Goal: Information Seeking & Learning: Learn about a topic

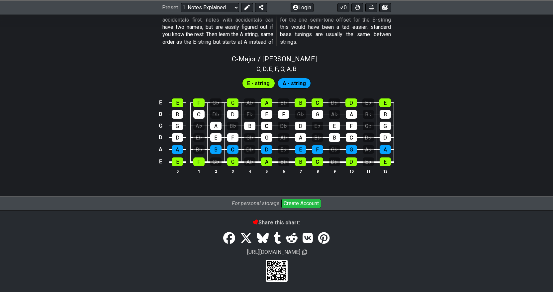
scroll to position [632, 0]
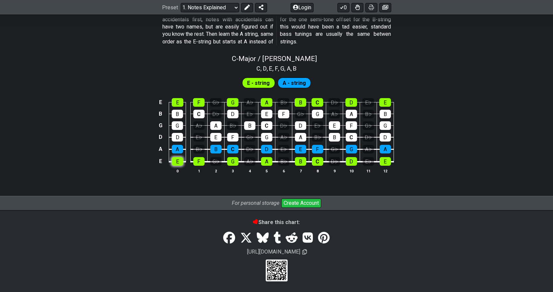
click at [176, 163] on tbody "E E F G♭ G A♭ A B♭ B C D♭ D E♭ E B B C D♭ D E♭ E F G♭ G A♭ A B♭ B G G A♭ A B♭ B…" at bounding box center [274, 130] width 237 height 78
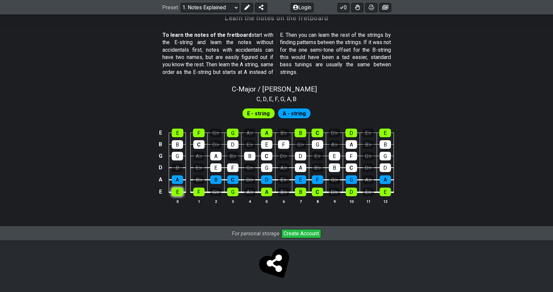
click at [180, 196] on div "E" at bounding box center [177, 192] width 11 height 9
click at [192, 191] on td "F" at bounding box center [198, 186] width 17 height 13
click at [176, 189] on div "E" at bounding box center [177, 192] width 11 height 9
click at [178, 190] on div "E" at bounding box center [177, 192] width 11 height 9
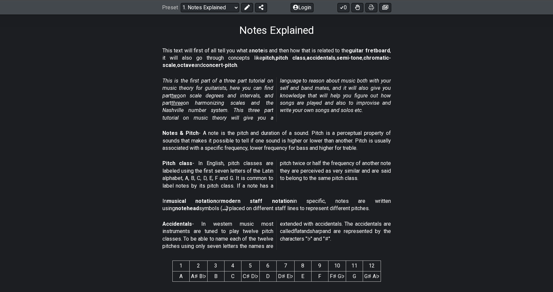
scroll to position [0, 0]
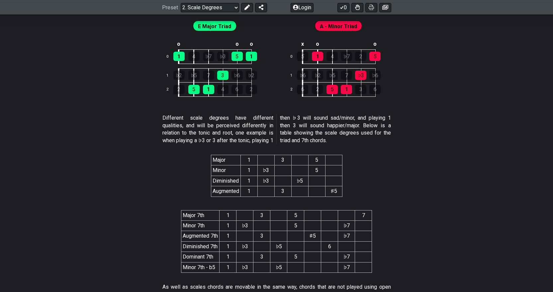
scroll to position [1177, 0]
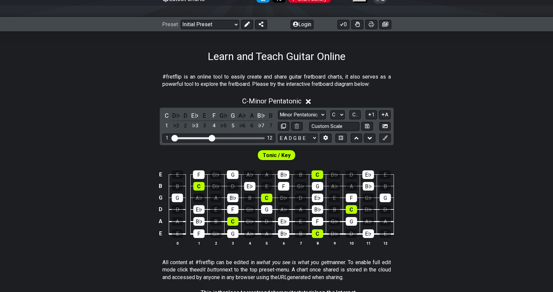
scroll to position [100, 0]
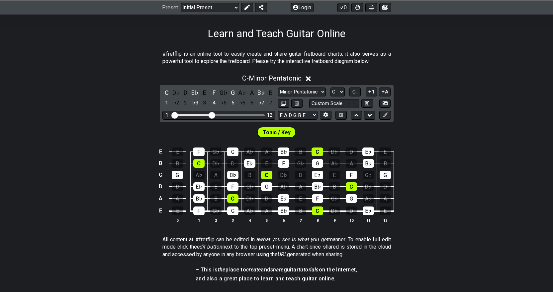
click at [278, 133] on span "Tonic / Key" at bounding box center [277, 133] width 28 height 10
drag, startPoint x: 210, startPoint y: 115, endPoint x: 178, endPoint y: 112, distance: 32.0
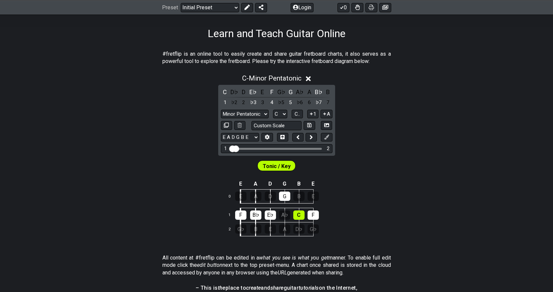
click at [235, 144] on div "C D♭ D E♭ E F G♭ G A♭ A B♭ B 1 ♭2 2 ♭3 3 4 ♭5 5 ♭6 6 ♭7 7 Minor Pentatonic Clic…" at bounding box center [276, 120] width 117 height 71
drag, startPoint x: 237, startPoint y: 148, endPoint x: 277, endPoint y: 152, distance: 40.4
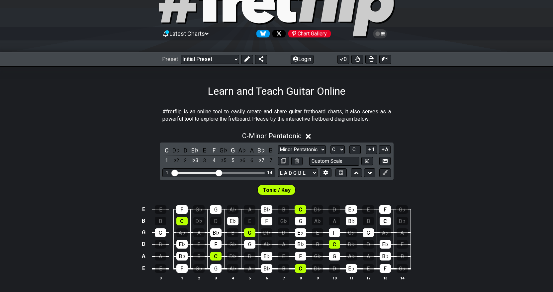
scroll to position [0, 0]
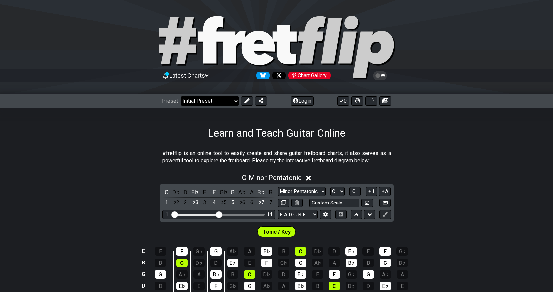
click at [231, 101] on select "Welcome to #fretflip! Initial Preset Custom Preset Minor Pentatonic Major Penta…" at bounding box center [210, 101] width 58 height 9
click at [181, 97] on select "Welcome to #fretflip! Initial Preset Custom Preset Minor Pentatonic Major Penta…" at bounding box center [210, 101] width 58 height 9
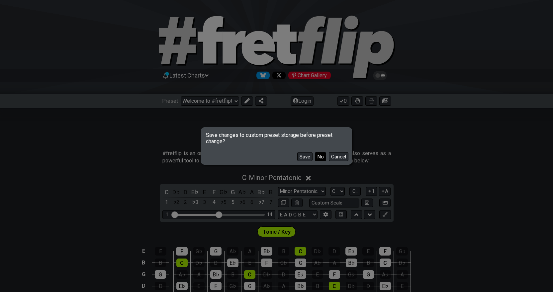
click at [322, 157] on button "No" at bounding box center [320, 156] width 11 height 9
select select "/minor-pentatonic"
select select "C"
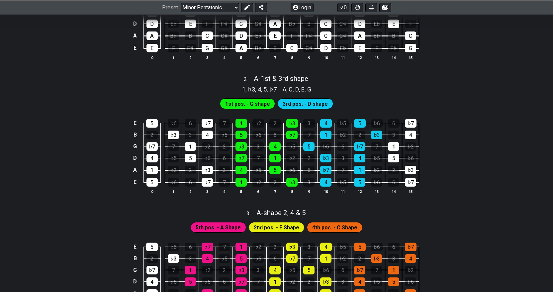
scroll to position [266, 0]
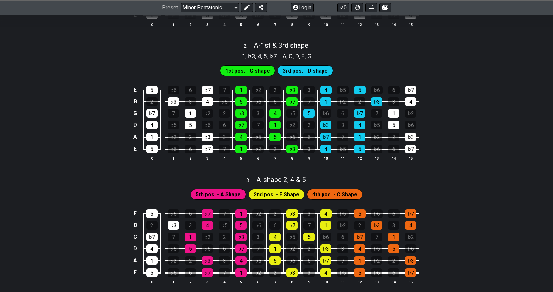
click at [255, 67] on span "1st pos. - G shape" at bounding box center [247, 71] width 45 height 10
click at [317, 70] on span "3rd pos. - D shape" at bounding box center [305, 71] width 45 height 10
click at [293, 145] on div "♭3" at bounding box center [291, 149] width 11 height 9
click at [293, 148] on div "♭3" at bounding box center [291, 149] width 11 height 9
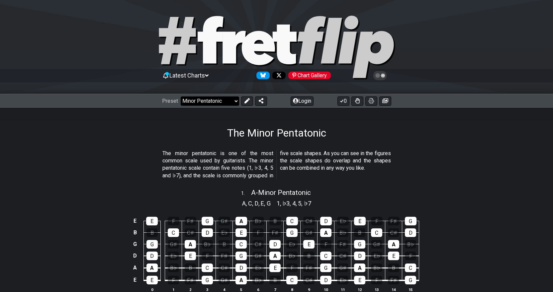
click at [232, 102] on select "Welcome to #fretflip! Initial Preset Custom Preset Minor Pentatonic Major Penta…" at bounding box center [210, 101] width 58 height 9
click at [181, 97] on select "Welcome to #fretflip! Initial Preset Custom Preset Minor Pentatonic Major Penta…" at bounding box center [210, 101] width 58 height 9
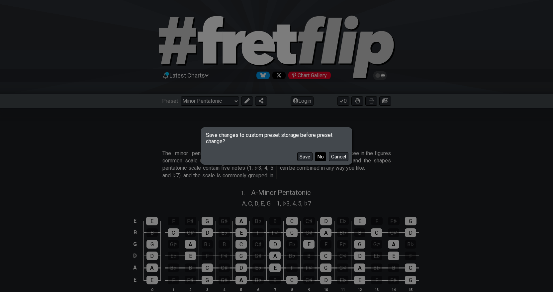
click at [321, 158] on button "No" at bounding box center [320, 156] width 11 height 9
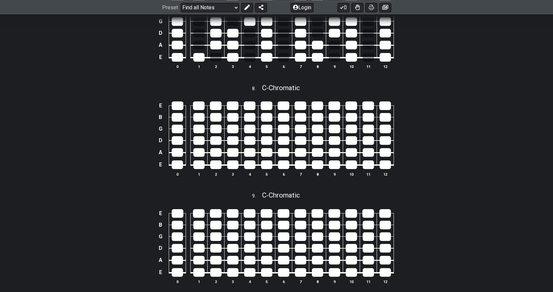
scroll to position [1262, 0]
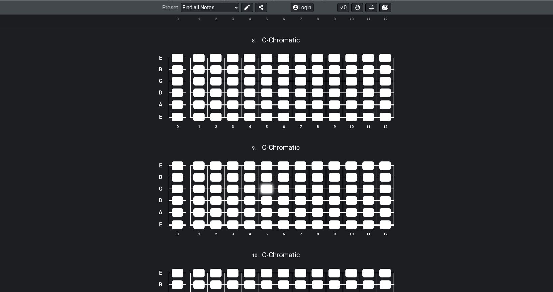
click at [267, 185] on div at bounding box center [266, 189] width 11 height 9
click at [270, 190] on div at bounding box center [266, 189] width 11 height 9
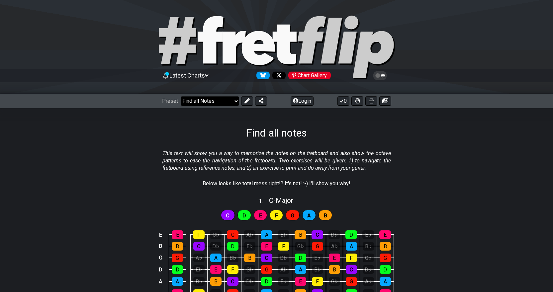
click at [236, 103] on select "Welcome to #fretflip! Initial Preset Custom Preset Minor Pentatonic Major Penta…" at bounding box center [210, 101] width 58 height 9
click at [181, 97] on select "Welcome to #fretflip! Initial Preset Custom Preset Minor Pentatonic Major Penta…" at bounding box center [210, 101] width 58 height 9
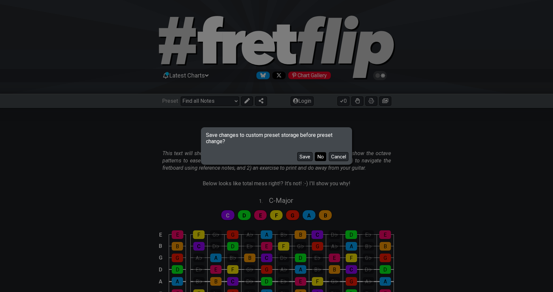
click at [316, 157] on button "No" at bounding box center [320, 156] width 11 height 9
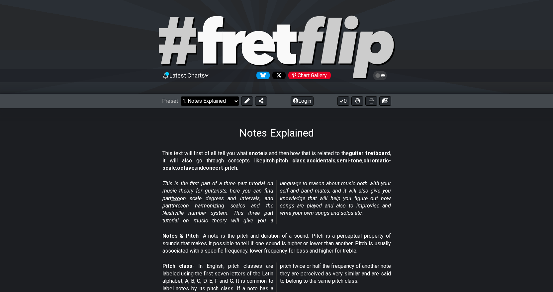
click at [218, 101] on select "Welcome to #fretflip! Initial Preset Custom Preset Minor Pentatonic Major Penta…" at bounding box center [210, 101] width 58 height 9
click at [181, 97] on select "Welcome to #fretflip! Initial Preset Custom Preset Minor Pentatonic Major Penta…" at bounding box center [210, 101] width 58 height 9
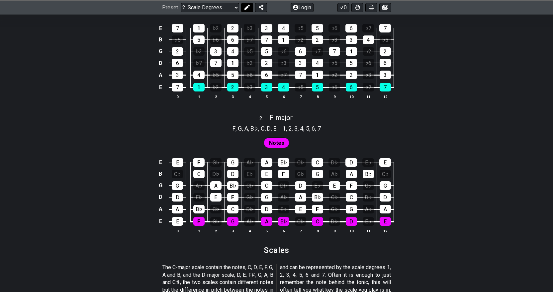
scroll to position [479, 0]
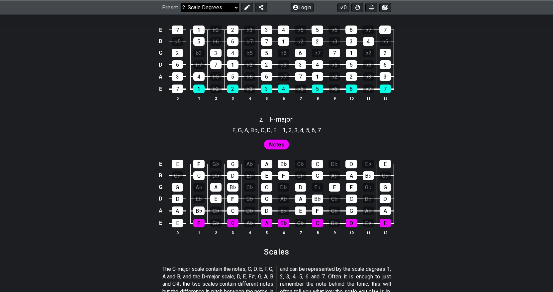
click at [234, 5] on select "Welcome to #fretflip! Initial Preset Custom Preset Minor Pentatonic Major Penta…" at bounding box center [210, 7] width 58 height 9
click at [181, 12] on select "Welcome to #fretflip! Initial Preset Custom Preset Minor Pentatonic Major Penta…" at bounding box center [210, 7] width 58 height 9
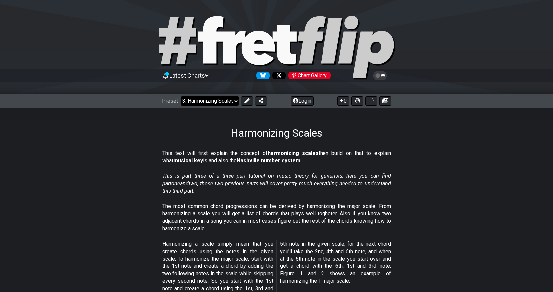
click at [228, 100] on select "Welcome to #fretflip! Initial Preset Custom Preset Minor Pentatonic Major Penta…" at bounding box center [210, 101] width 58 height 9
click at [181, 97] on select "Welcome to #fretflip! Initial Preset Custom Preset Minor Pentatonic Major Penta…" at bounding box center [210, 101] width 58 height 9
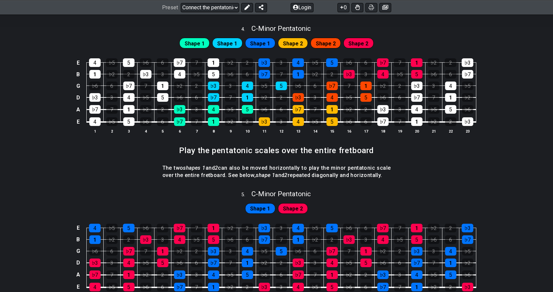
scroll to position [473, 0]
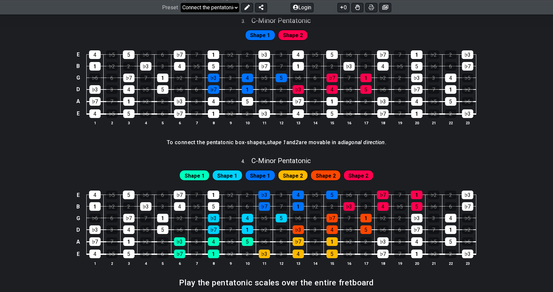
drag, startPoint x: 238, startPoint y: 4, endPoint x: 234, endPoint y: 8, distance: 5.2
click at [237, 5] on select "Welcome to #fretflip! Initial Preset Custom Preset Minor Pentatonic Major Penta…" at bounding box center [210, 7] width 58 height 9
click at [181, 12] on select "Welcome to #fretflip! Initial Preset Custom Preset Minor Pentatonic Major Penta…" at bounding box center [210, 7] width 58 height 9
select select "/harmonizing-scales"
